Goal: Task Accomplishment & Management: Use online tool/utility

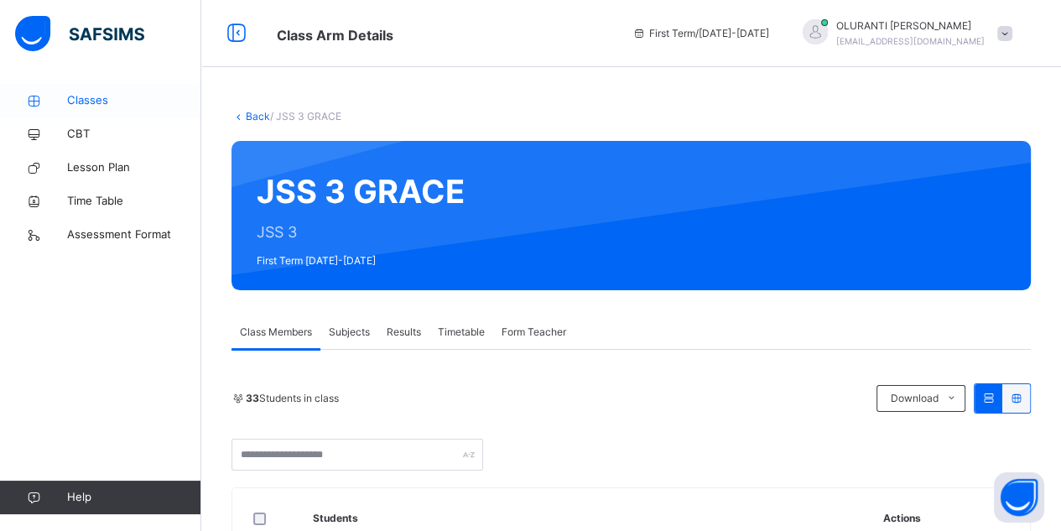
click at [91, 103] on span "Classes" at bounding box center [134, 100] width 134 height 17
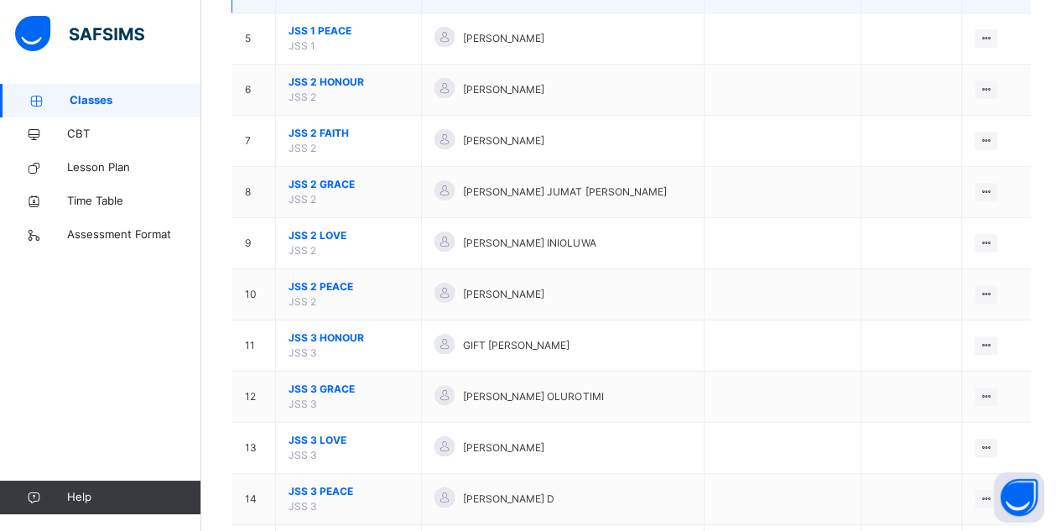
scroll to position [367, 0]
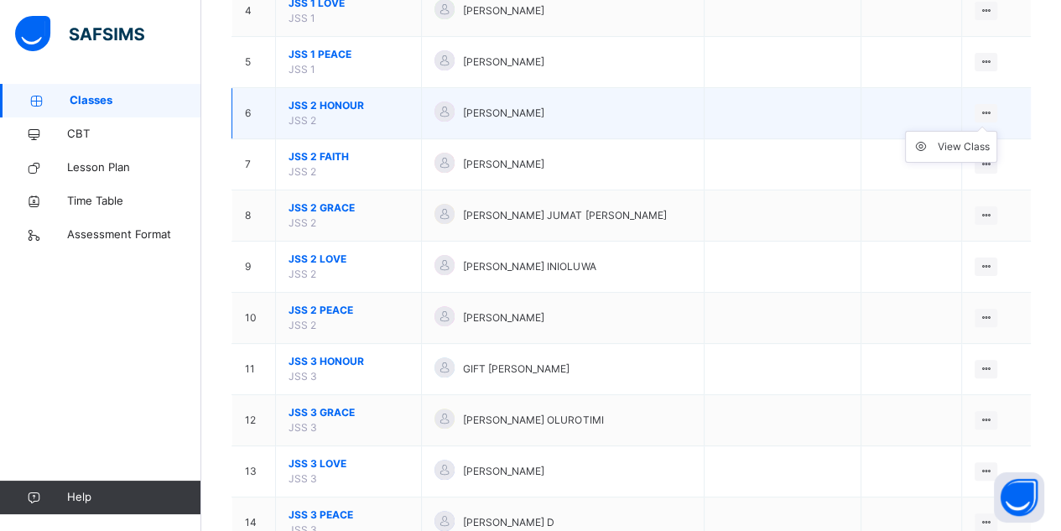
click at [997, 131] on ul "View Class" at bounding box center [951, 147] width 92 height 32
click at [977, 145] on div "View Class" at bounding box center [963, 146] width 52 height 17
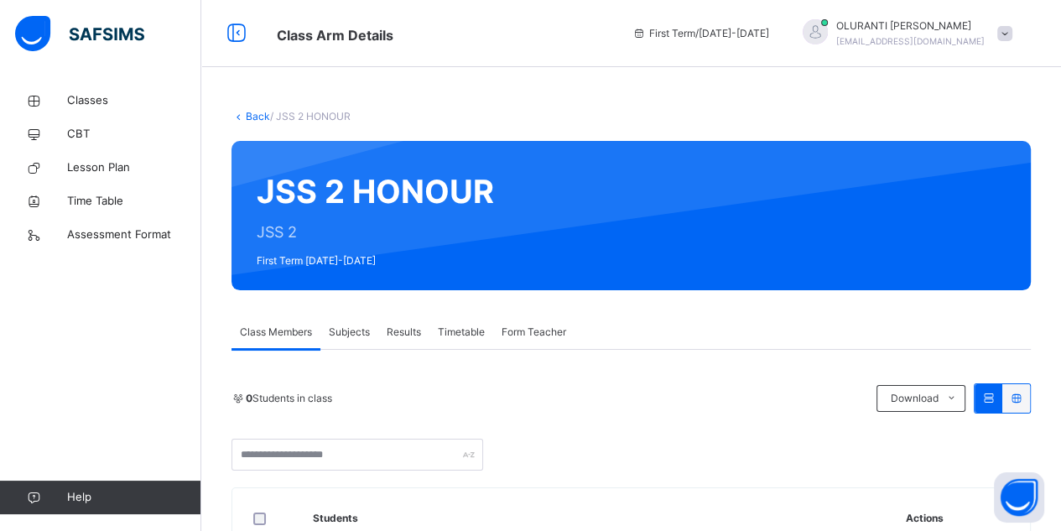
click at [347, 329] on span "Subjects" at bounding box center [349, 332] width 41 height 15
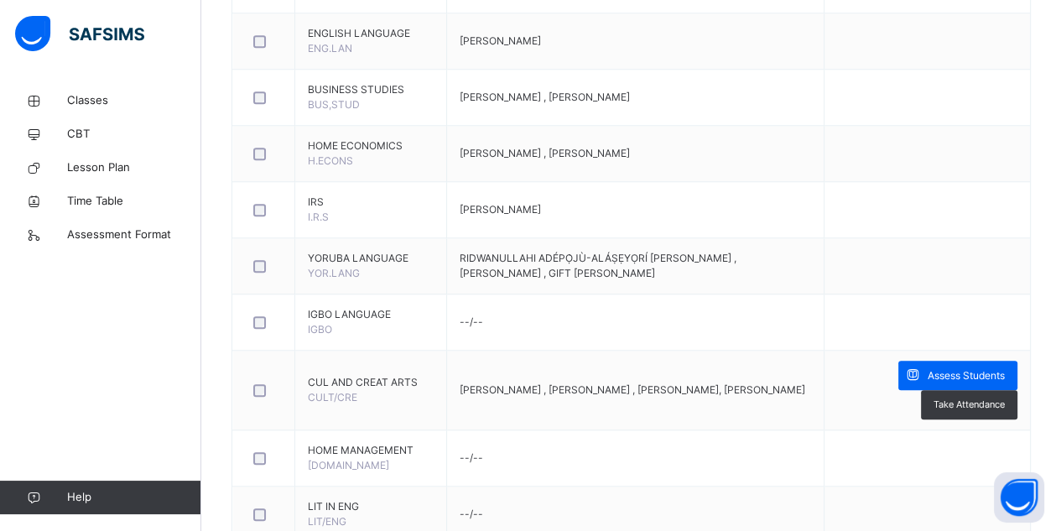
scroll to position [1345, 0]
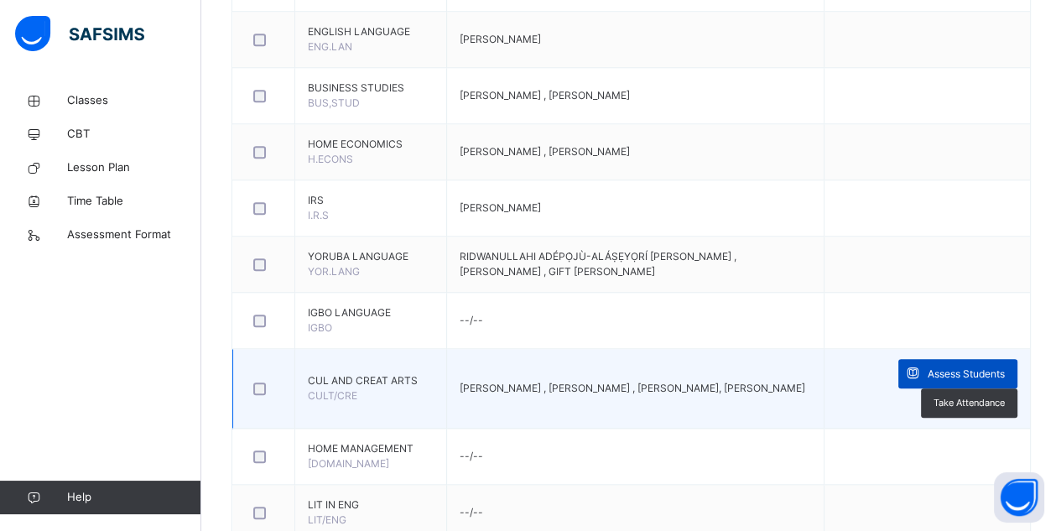
click at [965, 359] on div "Assess Students" at bounding box center [957, 373] width 119 height 29
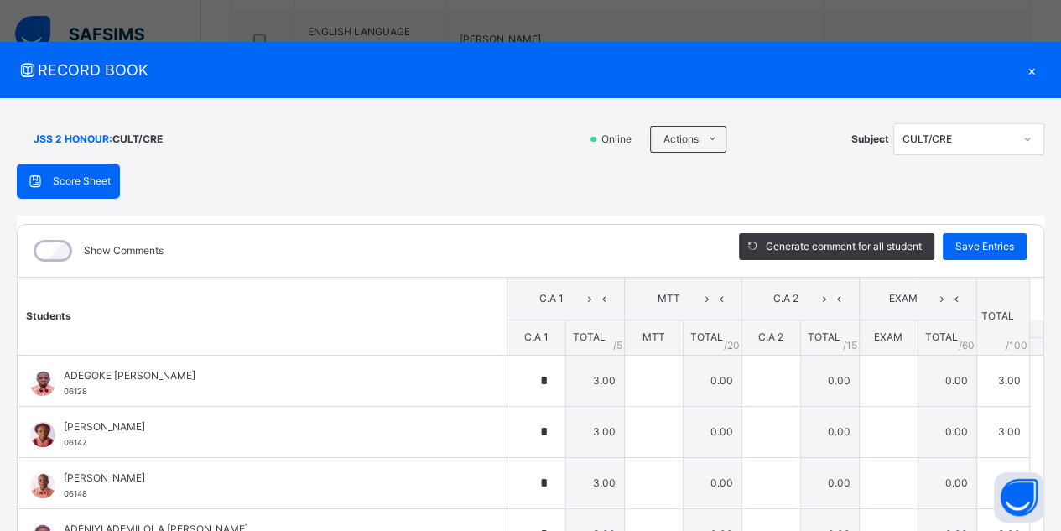
type input "*"
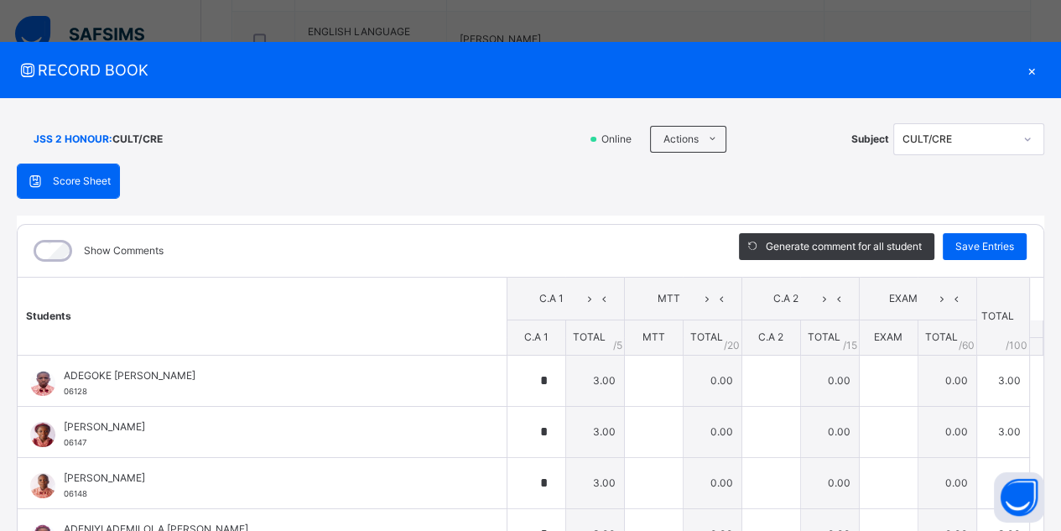
type input "*"
type input "***"
type input "*"
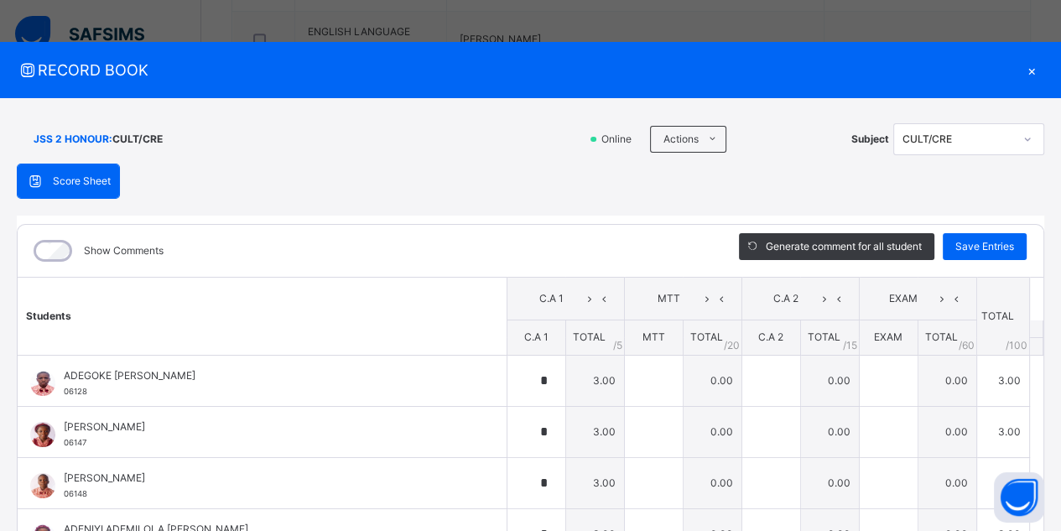
type input "***"
type input "*"
type input "***"
type input "*"
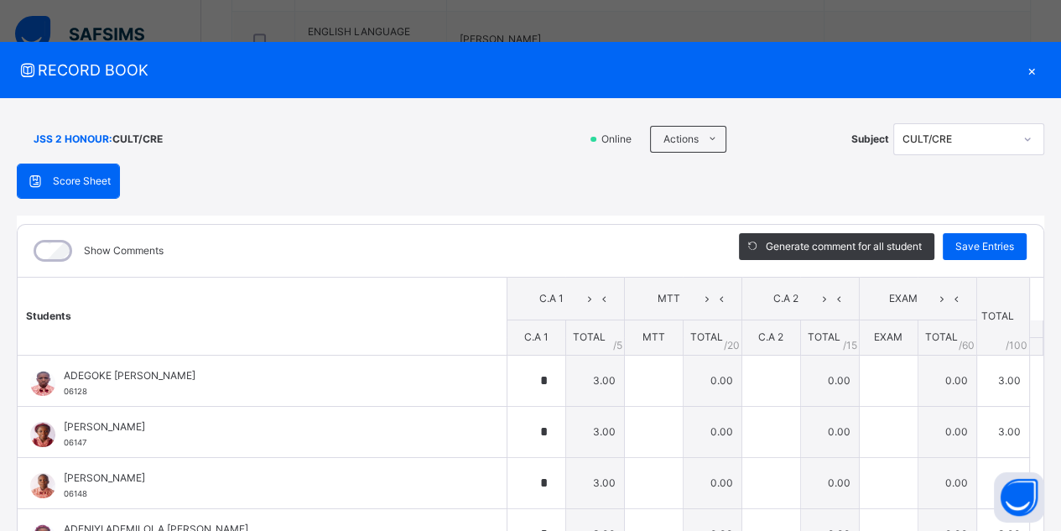
type input "*"
type input "***"
type input "*"
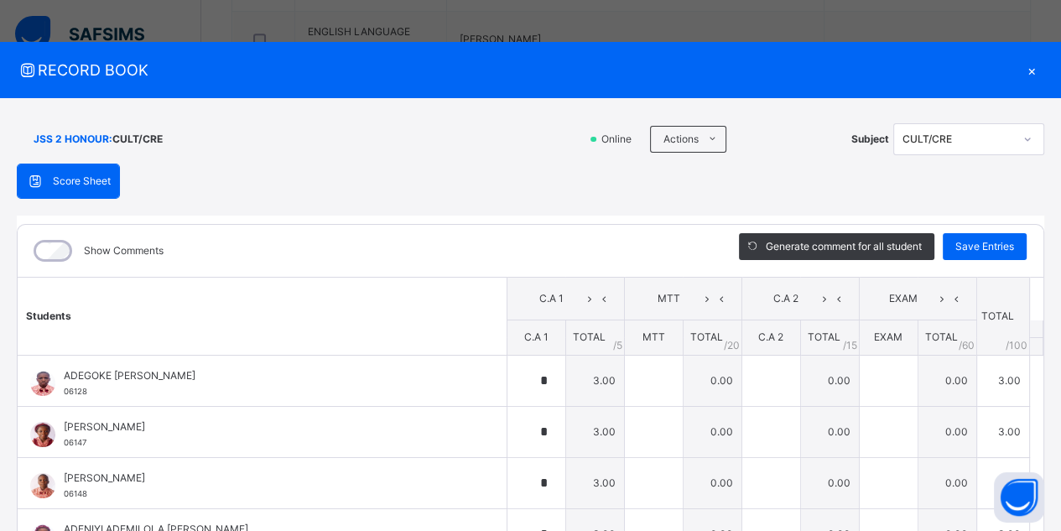
type input "***"
type input "*"
type input "***"
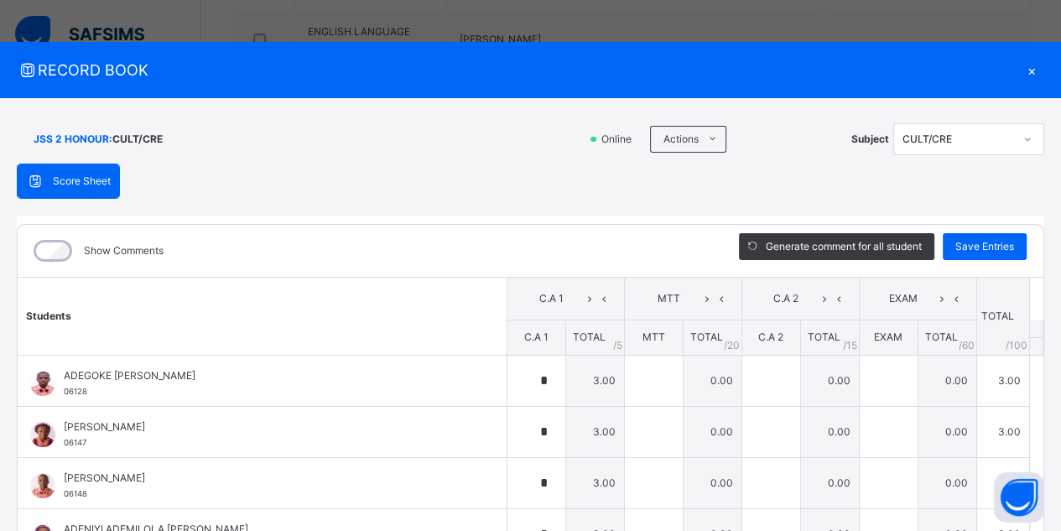
type input "*"
click at [1021, 74] on div "×" at bounding box center [1031, 70] width 25 height 23
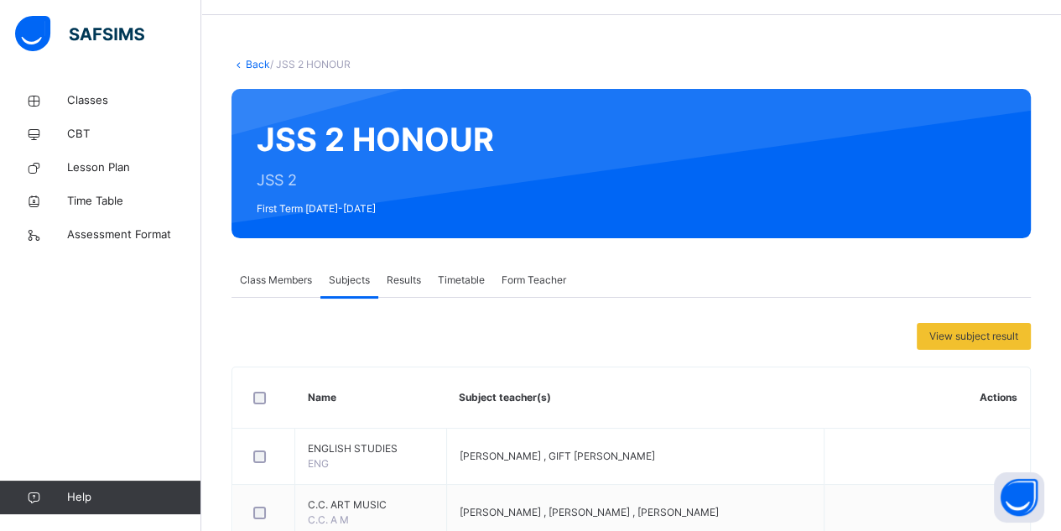
scroll to position [0, 0]
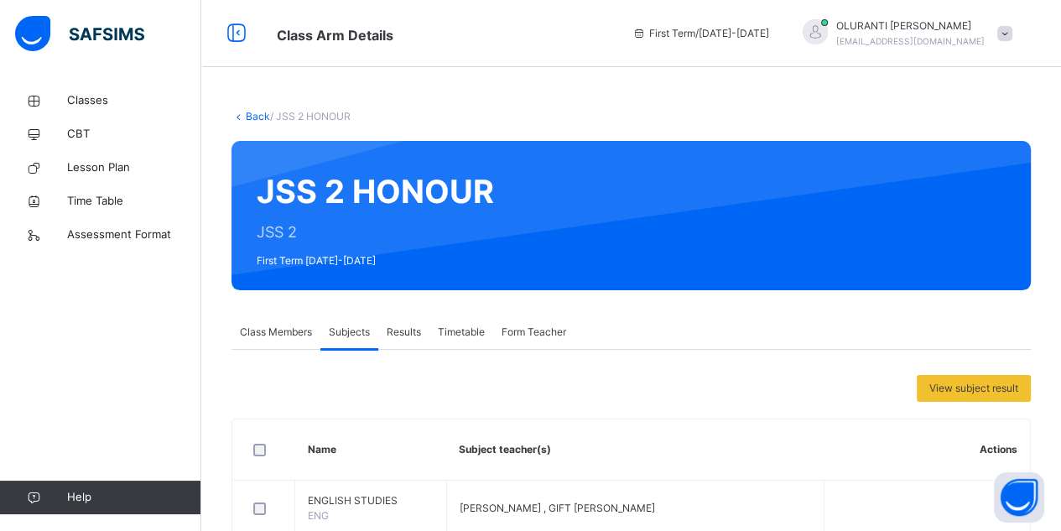
click at [262, 112] on link "Back" at bounding box center [258, 116] width 24 height 13
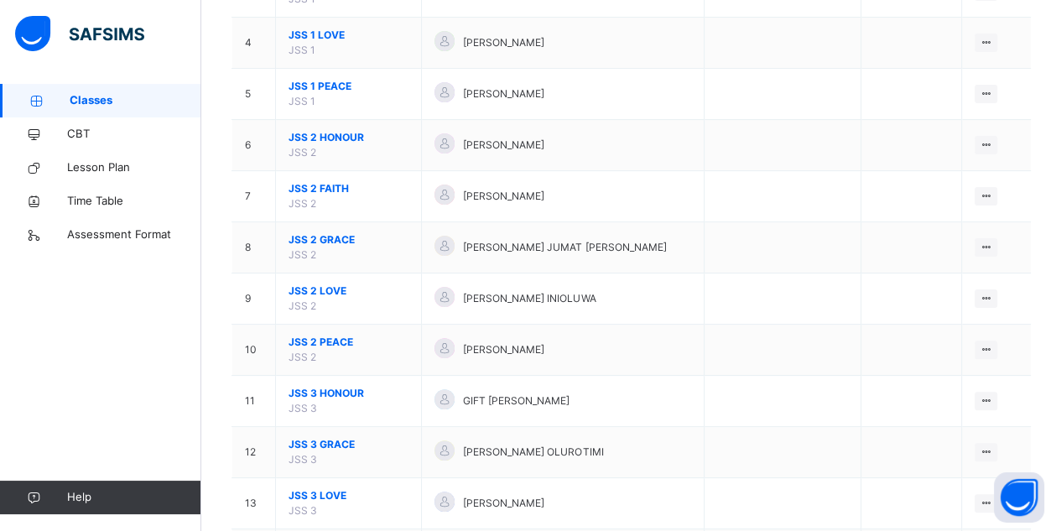
scroll to position [350, 0]
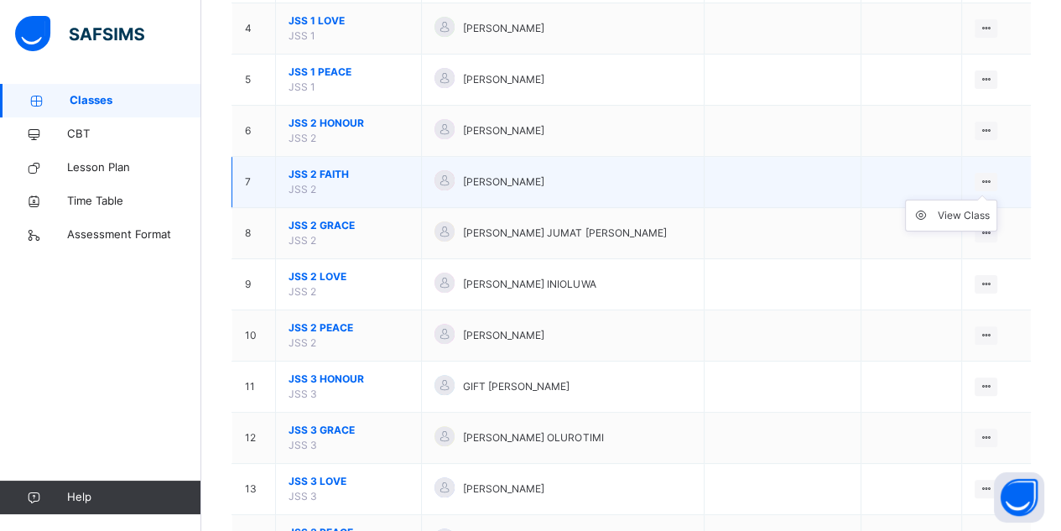
click at [993, 180] on icon at bounding box center [986, 181] width 14 height 13
click at [969, 213] on div "View Class" at bounding box center [963, 215] width 52 height 17
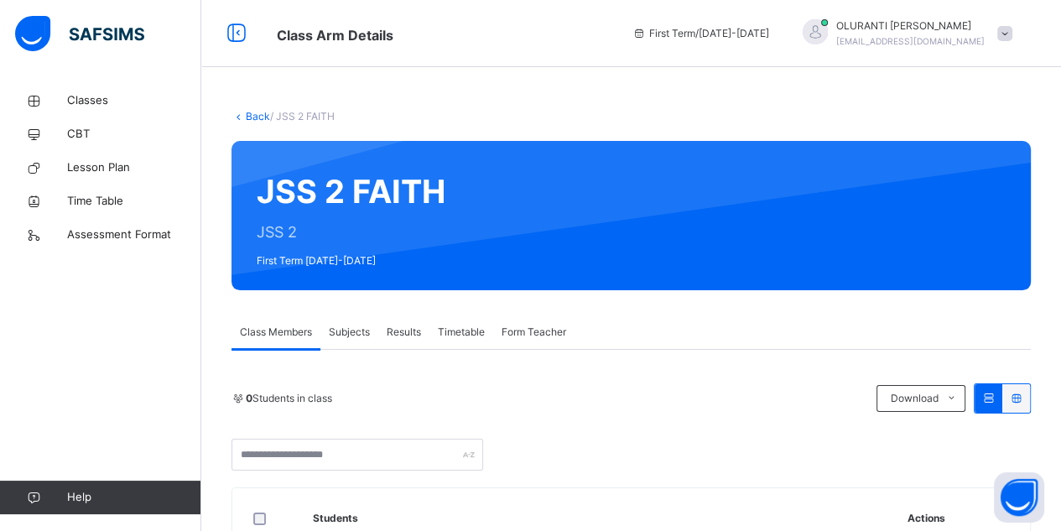
click at [351, 325] on span "Subjects" at bounding box center [349, 332] width 41 height 15
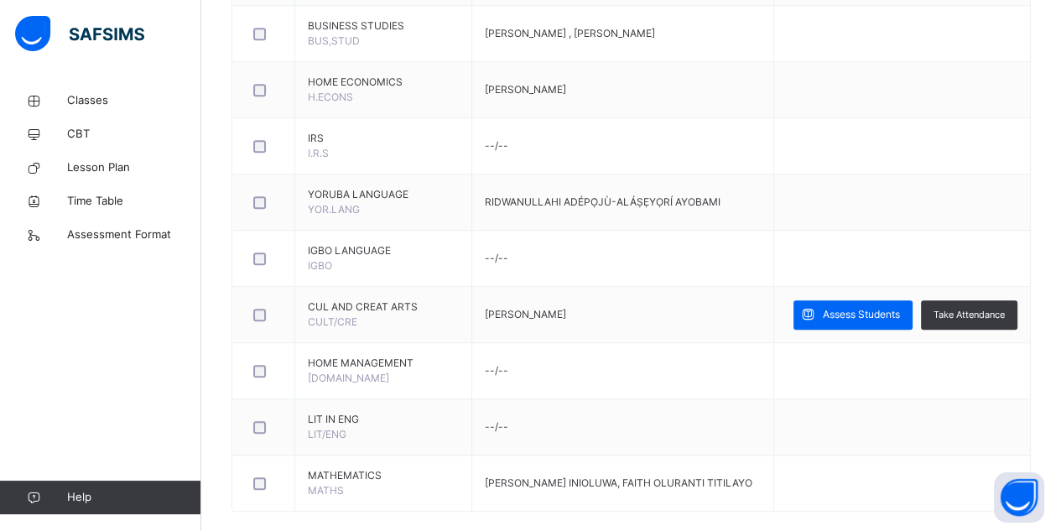
scroll to position [1391, 0]
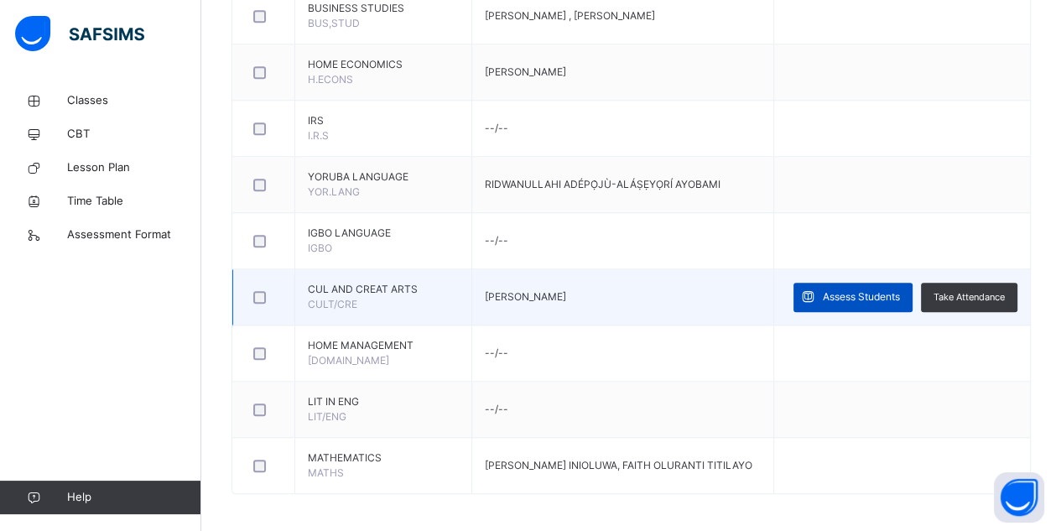
click at [864, 289] on span "Assess Students" at bounding box center [861, 296] width 77 height 15
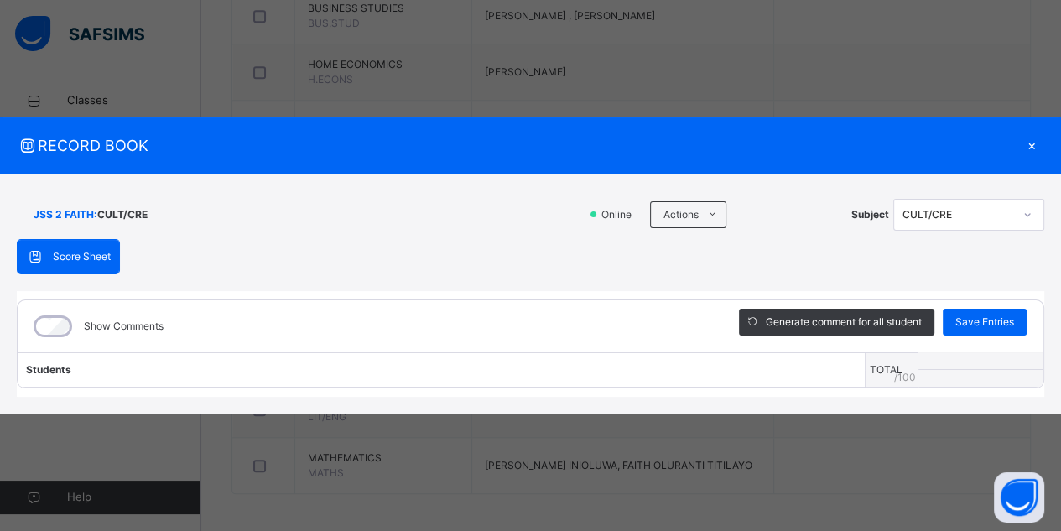
click at [1031, 147] on div "×" at bounding box center [1031, 145] width 25 height 23
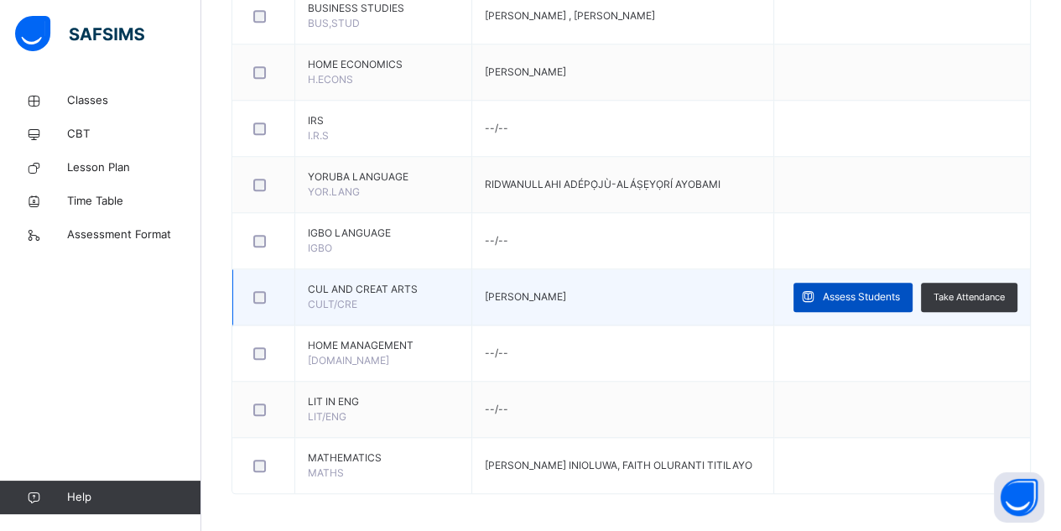
click at [866, 303] on div "Assess Students" at bounding box center [852, 297] width 119 height 29
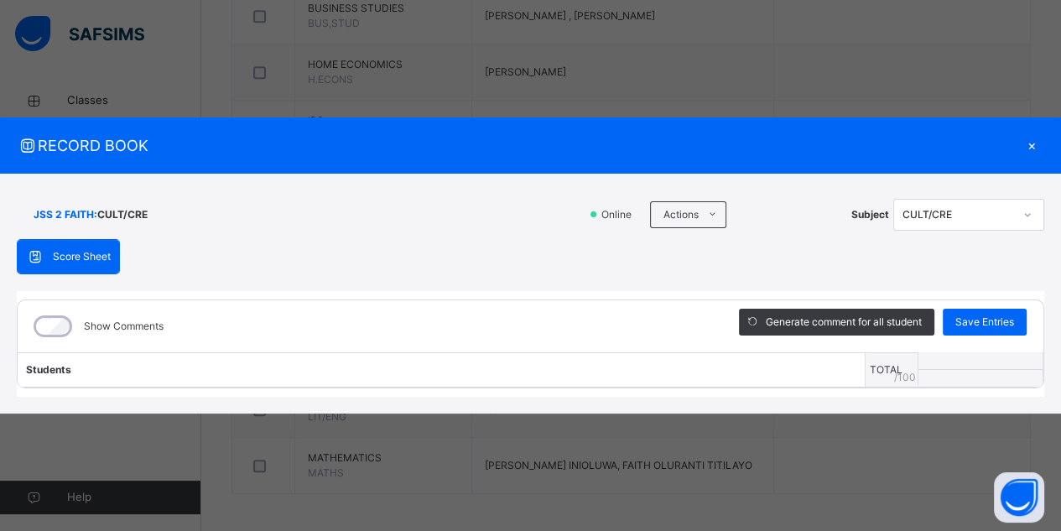
click at [1029, 143] on div "×" at bounding box center [1031, 145] width 25 height 23
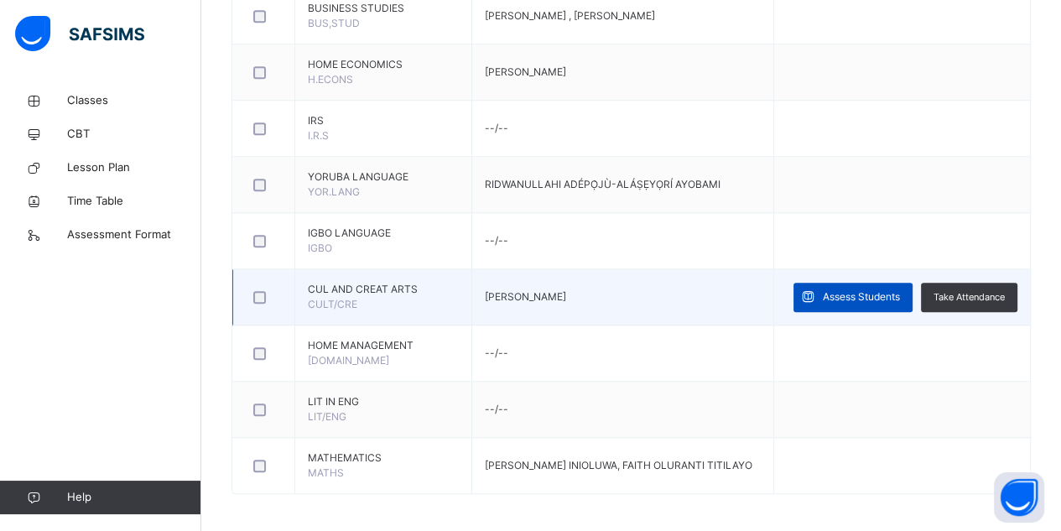
click at [837, 293] on span "Assess Students" at bounding box center [861, 296] width 77 height 15
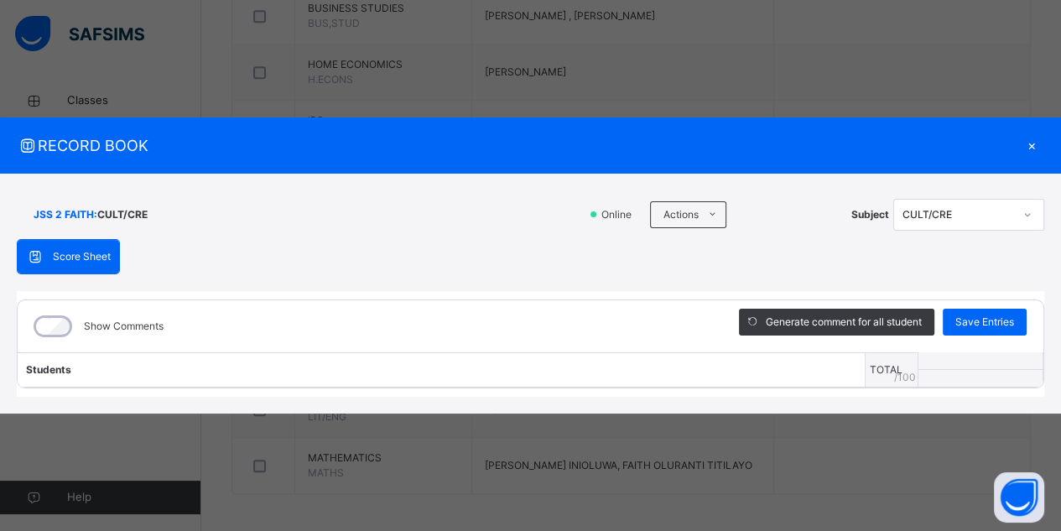
click at [1034, 143] on div "×" at bounding box center [1031, 145] width 25 height 23
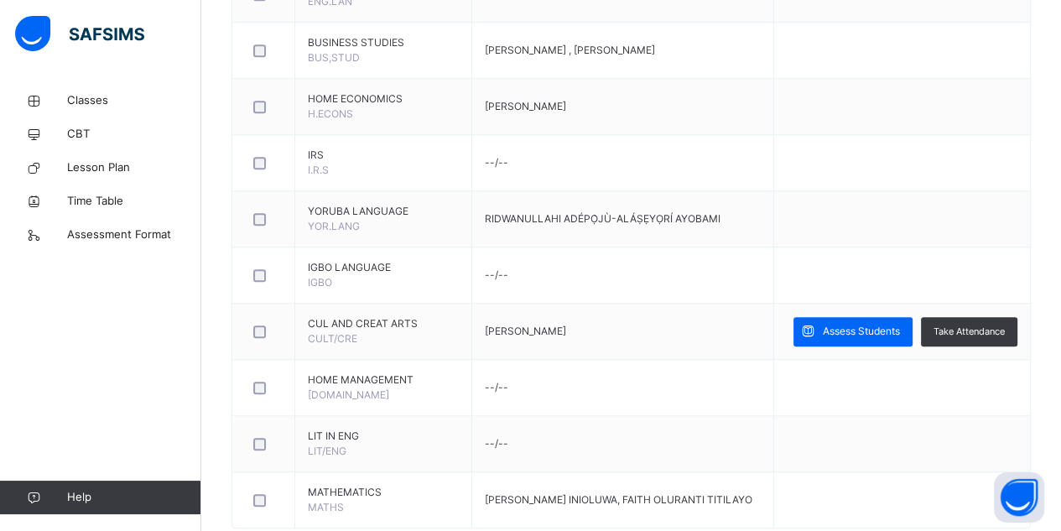
scroll to position [1353, 0]
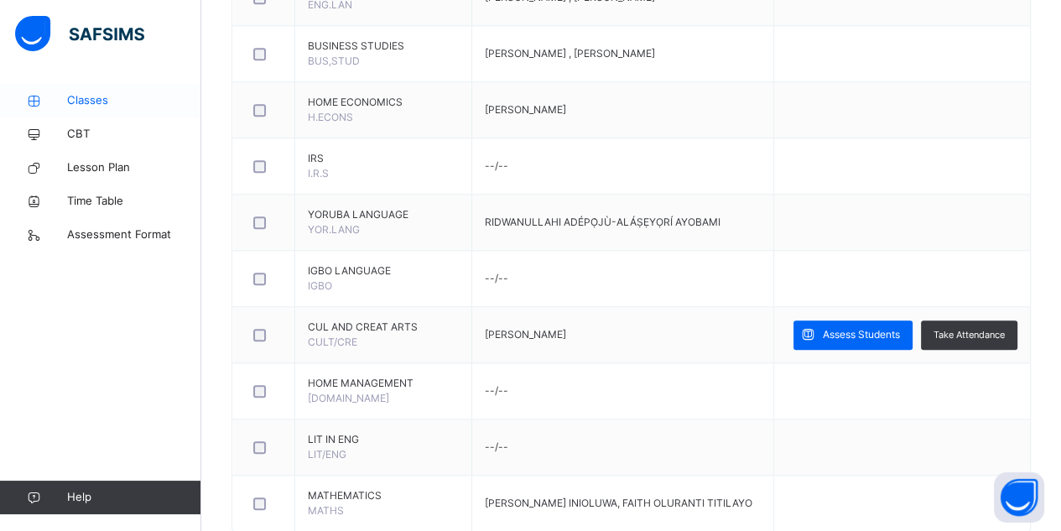
click at [94, 90] on link "Classes" at bounding box center [100, 101] width 201 height 34
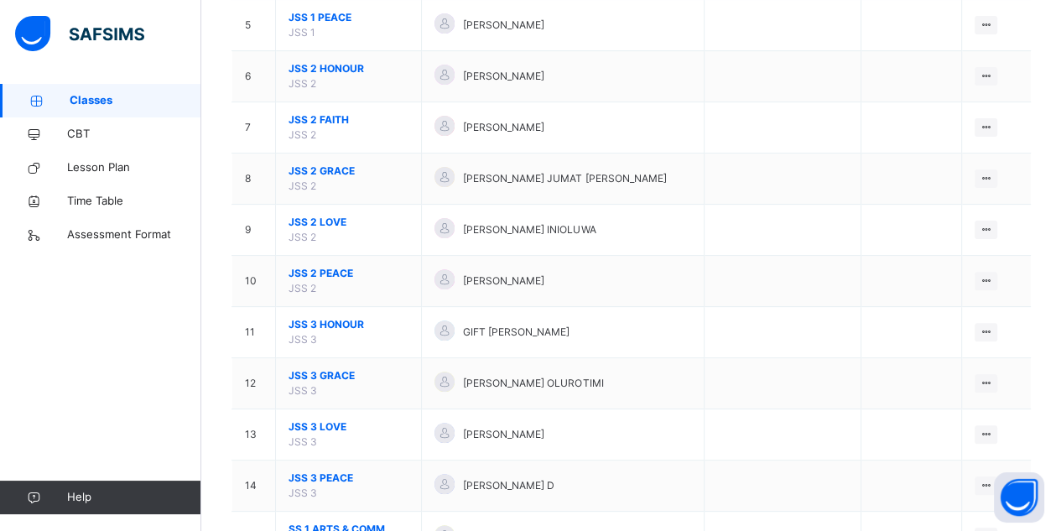
scroll to position [420, 0]
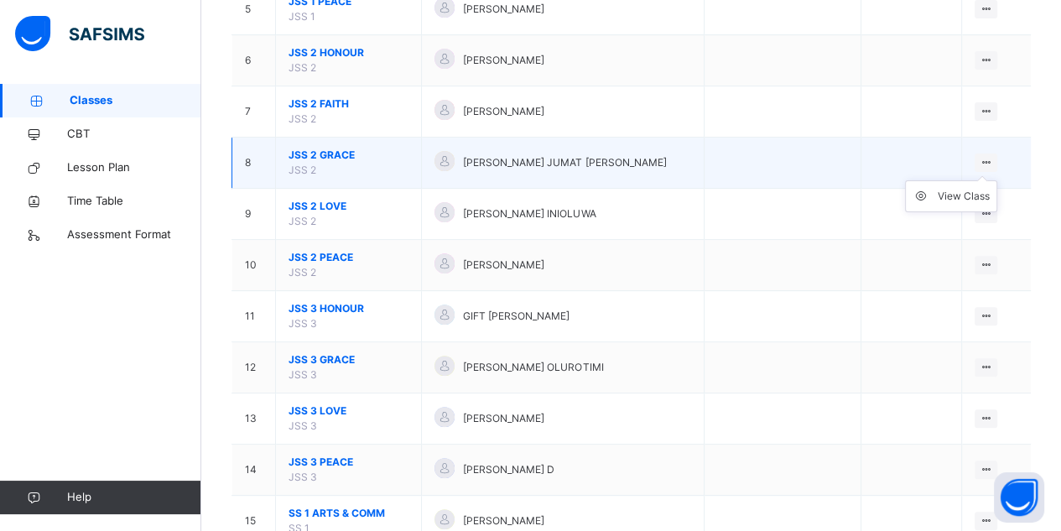
click at [997, 166] on div at bounding box center [985, 162] width 23 height 18
click at [969, 195] on div "View Class" at bounding box center [963, 196] width 52 height 17
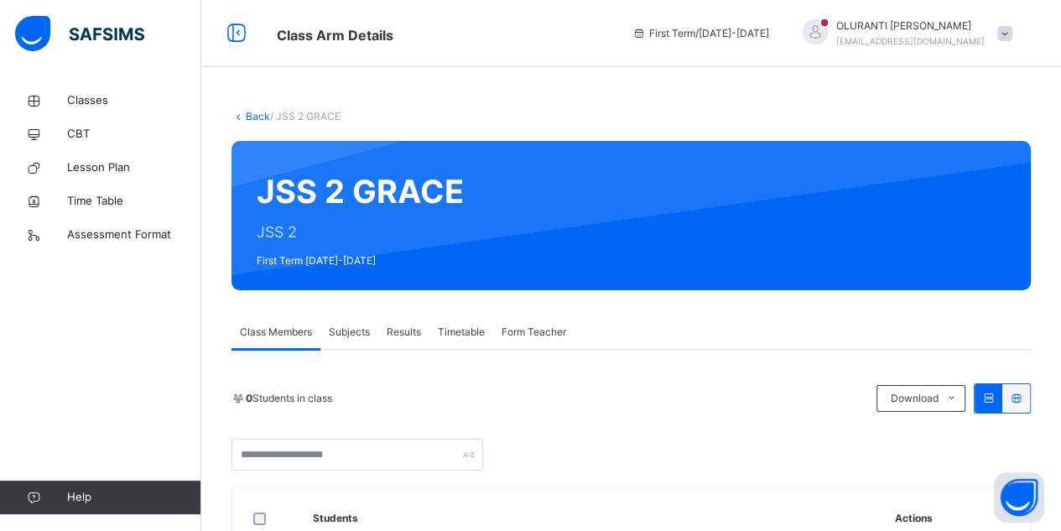
click at [365, 329] on span "Subjects" at bounding box center [349, 332] width 41 height 15
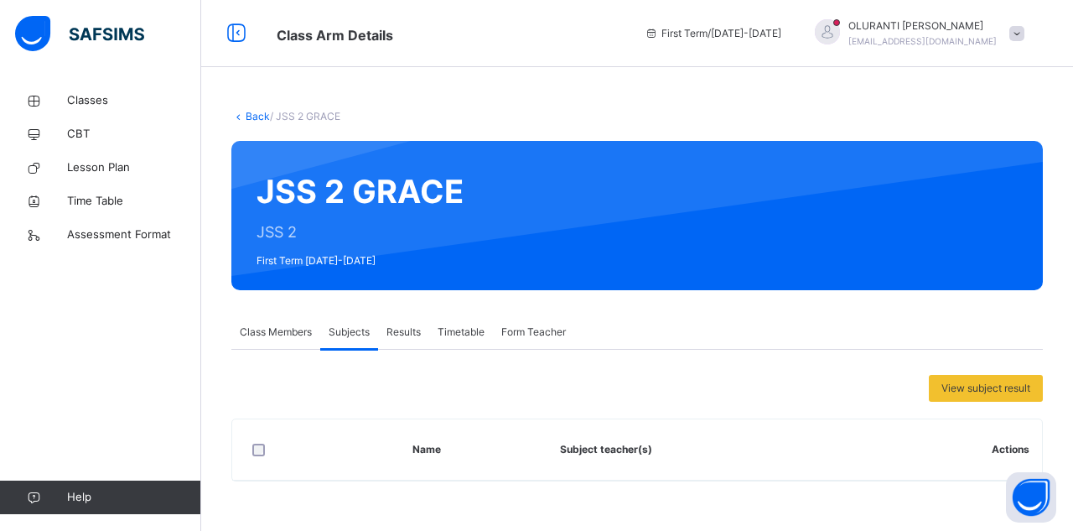
click at [264, 333] on span "Class Members" at bounding box center [276, 332] width 72 height 15
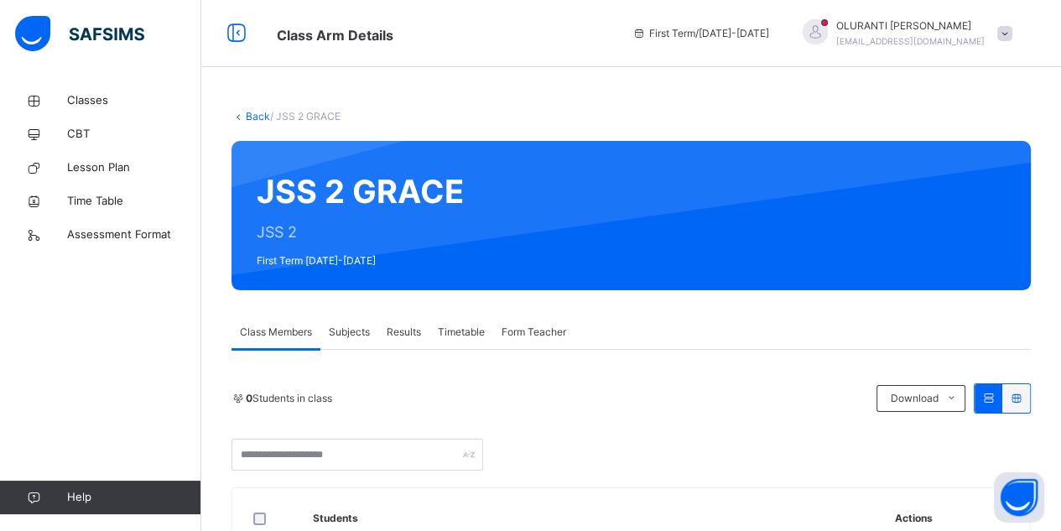
click at [356, 332] on span "Subjects" at bounding box center [349, 332] width 41 height 15
